Goal: Register for event/course

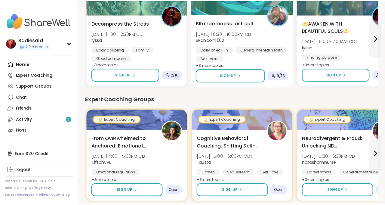
scroll to position [198, 67]
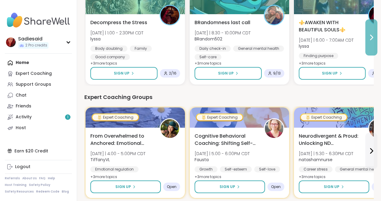
click at [370, 40] on icon at bounding box center [371, 37] width 2 height 5
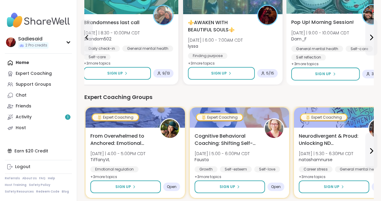
click at [334, 26] on span "Pop Up! Morning Session!" at bounding box center [322, 22] width 63 height 7
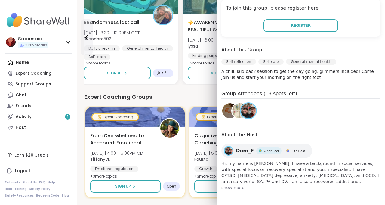
scroll to position [150, 0]
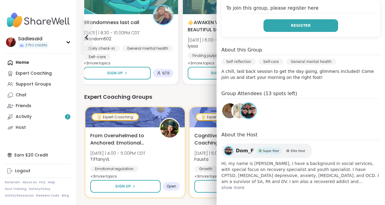
click at [291, 28] on span "Register" at bounding box center [301, 25] width 20 height 5
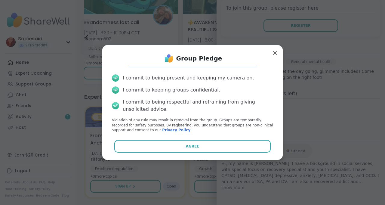
scroll to position [82, 0]
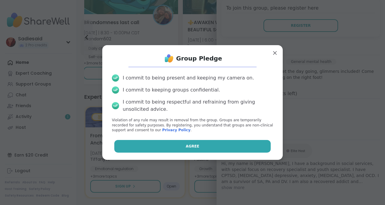
click at [194, 149] on span "Agree" at bounding box center [193, 146] width 14 height 5
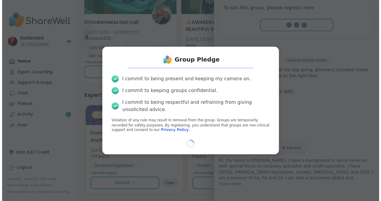
scroll to position [77, 0]
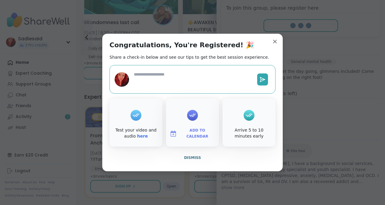
type textarea "*"
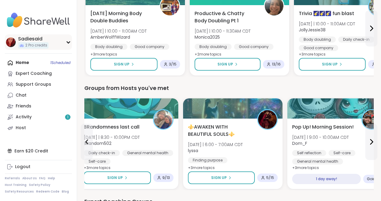
click at [72, 50] on div "Sadiesaid 2 Pro credits" at bounding box center [38, 41] width 67 height 15
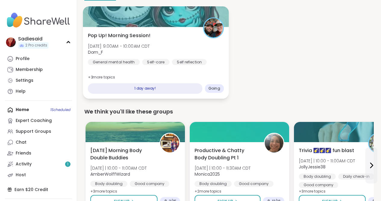
scroll to position [62, 0]
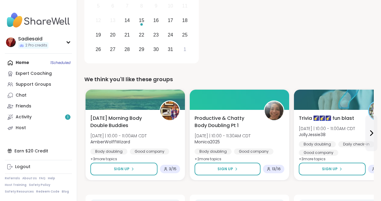
scroll to position [127, 0]
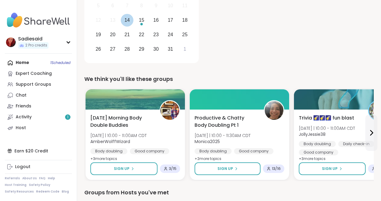
click at [130, 24] on div "14" at bounding box center [126, 20] width 5 height 8
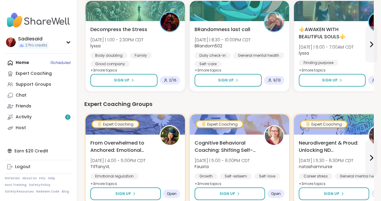
scroll to position [328, 67]
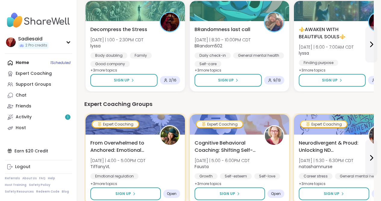
scroll to position [0, 0]
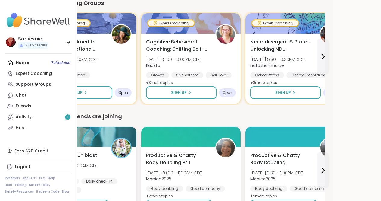
scroll to position [429, 67]
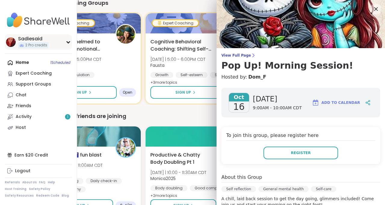
click at [72, 46] on div "Sadiesaid 2 Pro credits" at bounding box center [38, 41] width 67 height 15
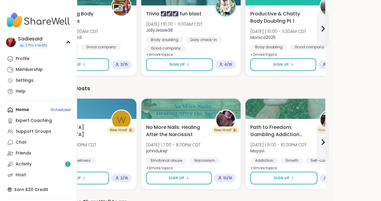
scroll to position [683, 67]
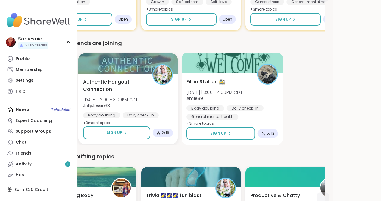
scroll to position [509, 67]
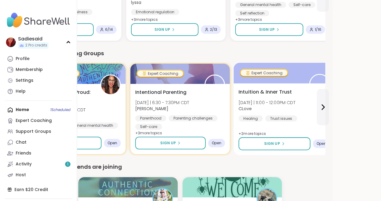
scroll to position [383, 67]
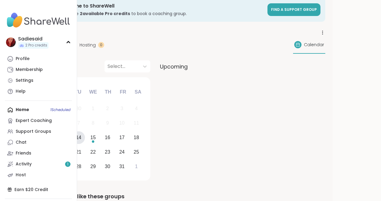
scroll to position [0, 67]
